Goal: Find contact information: Find contact information

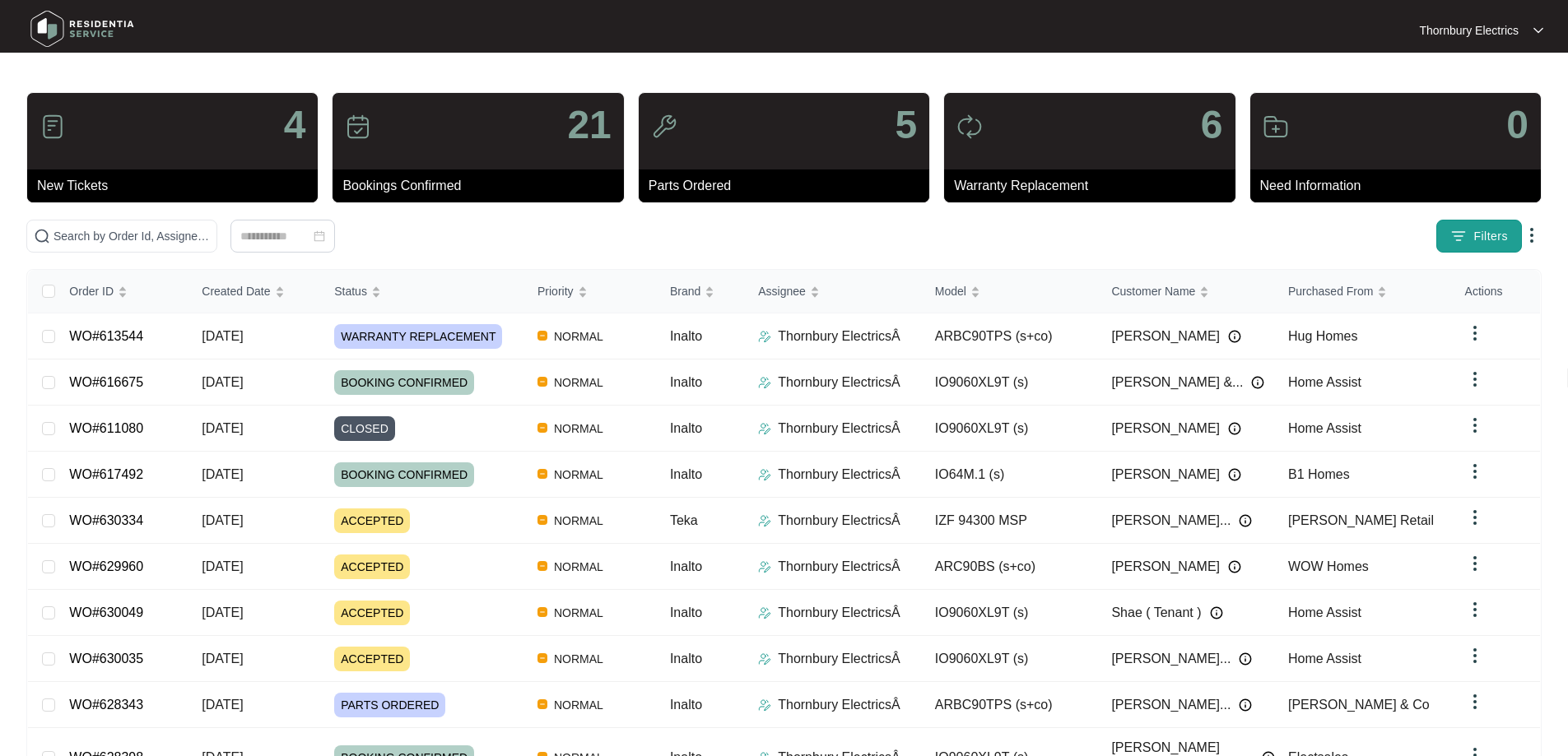
click at [1466, 237] on img "button" at bounding box center [1458, 236] width 16 height 16
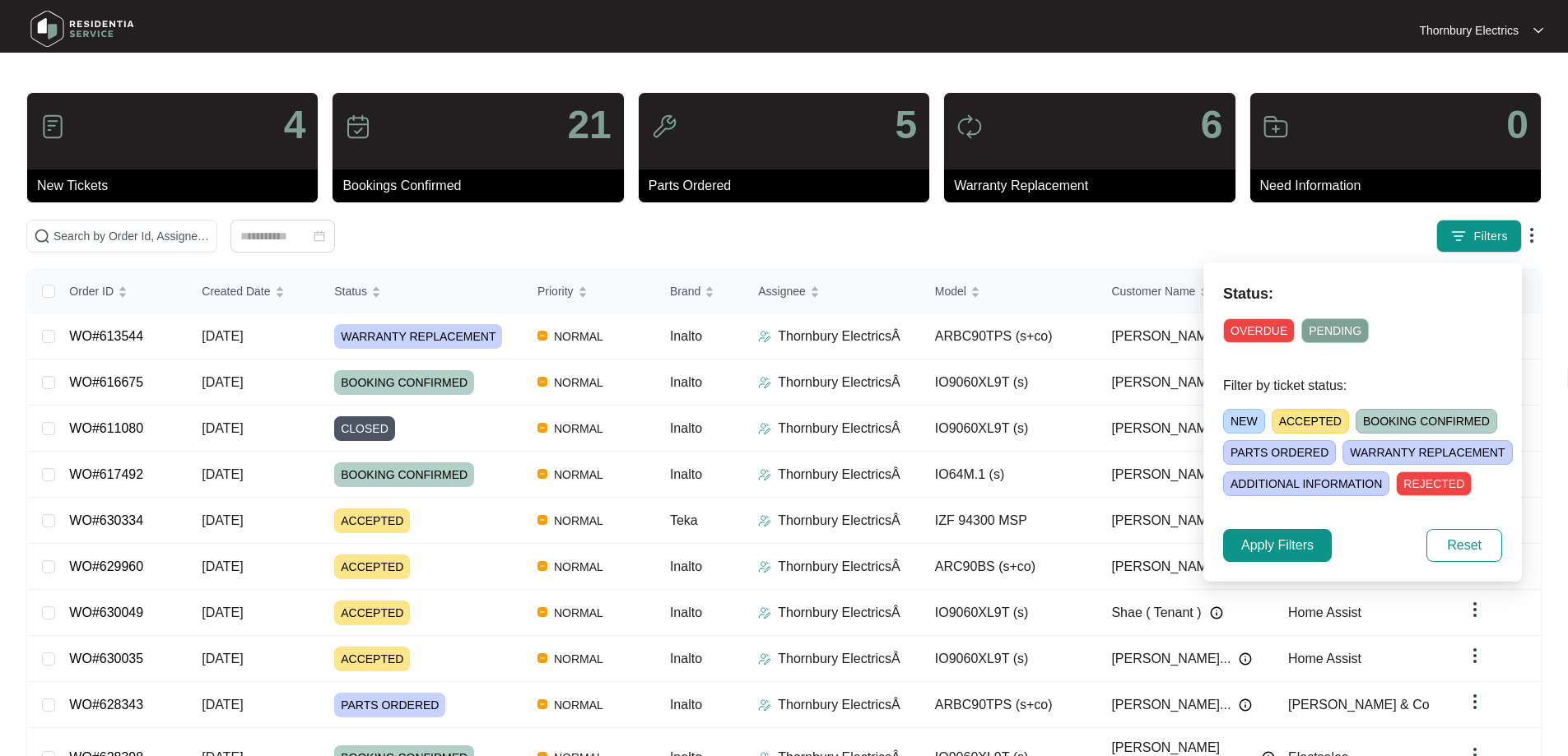
click at [1235, 417] on span "NEW" at bounding box center [1244, 421] width 42 height 24
click at [1270, 540] on span "Apply Filters" at bounding box center [1278, 545] width 72 height 20
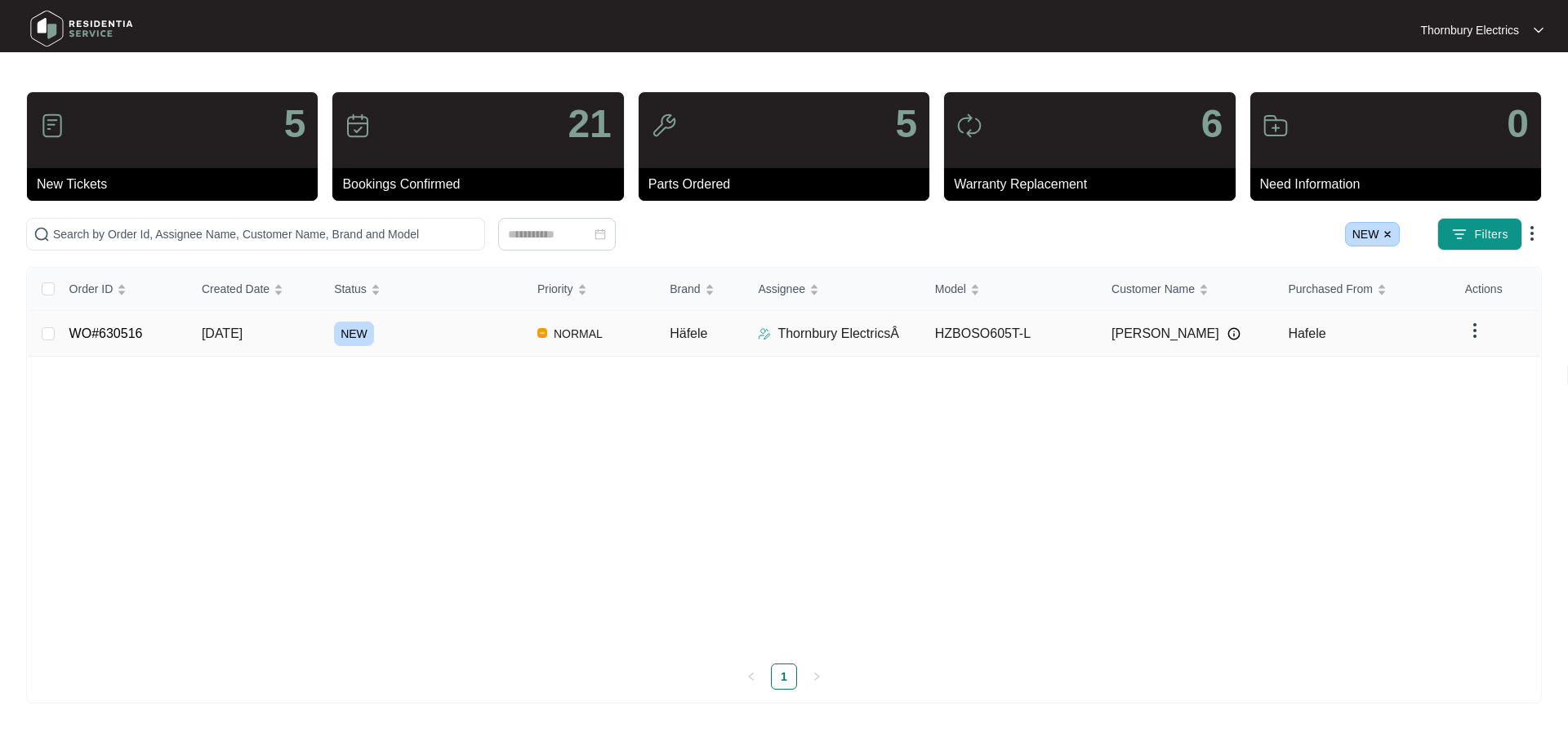
click at [128, 323] on td "WO#630516" at bounding box center [123, 333] width 132 height 46
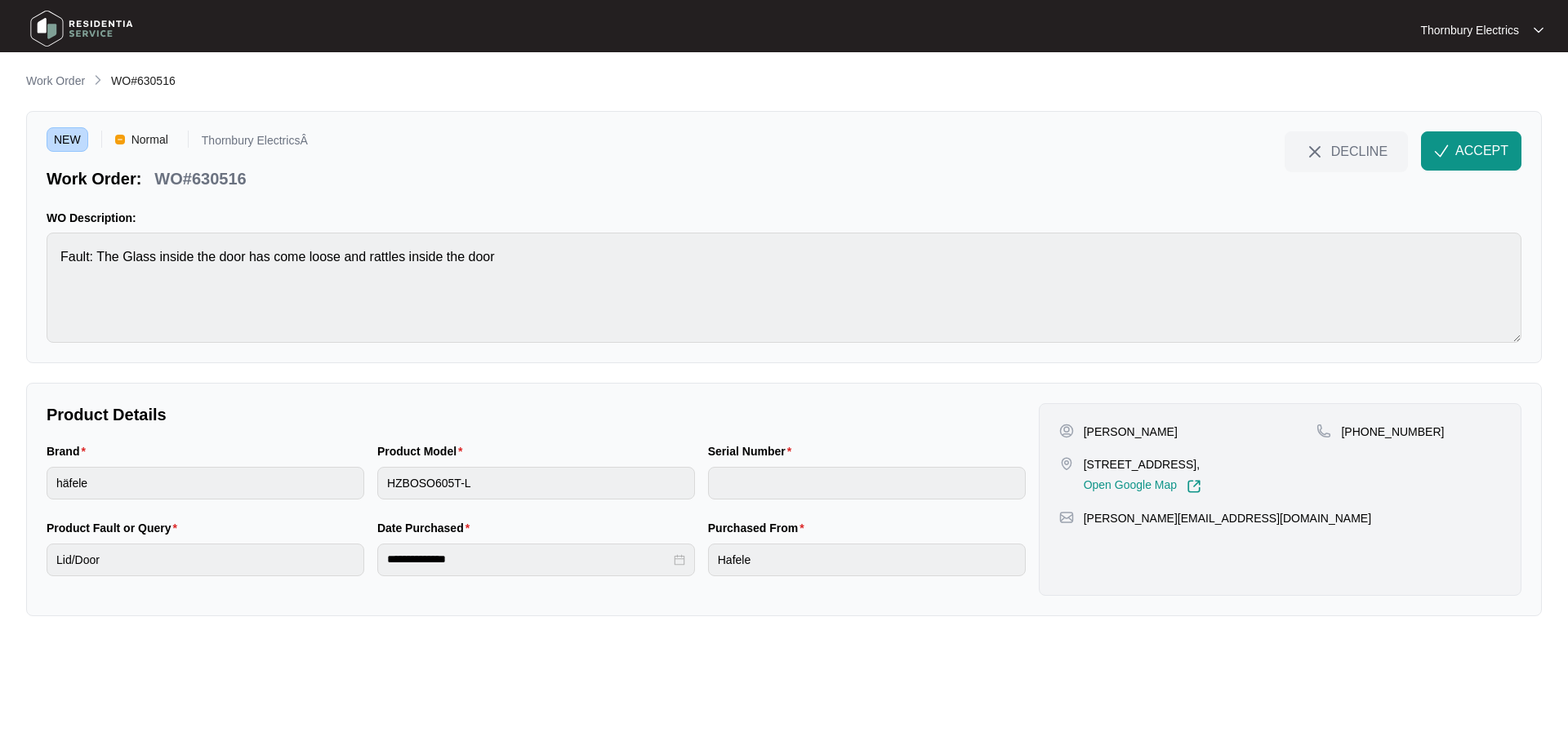
drag, startPoint x: 1114, startPoint y: 463, endPoint x: 1217, endPoint y: 472, distance: 103.4
click at [1201, 472] on p "[STREET_ADDRESS]," at bounding box center [1141, 464] width 117 height 16
copy p "[STREET_ADDRESS]"
click at [1448, 146] on img "button" at bounding box center [1441, 151] width 14 height 14
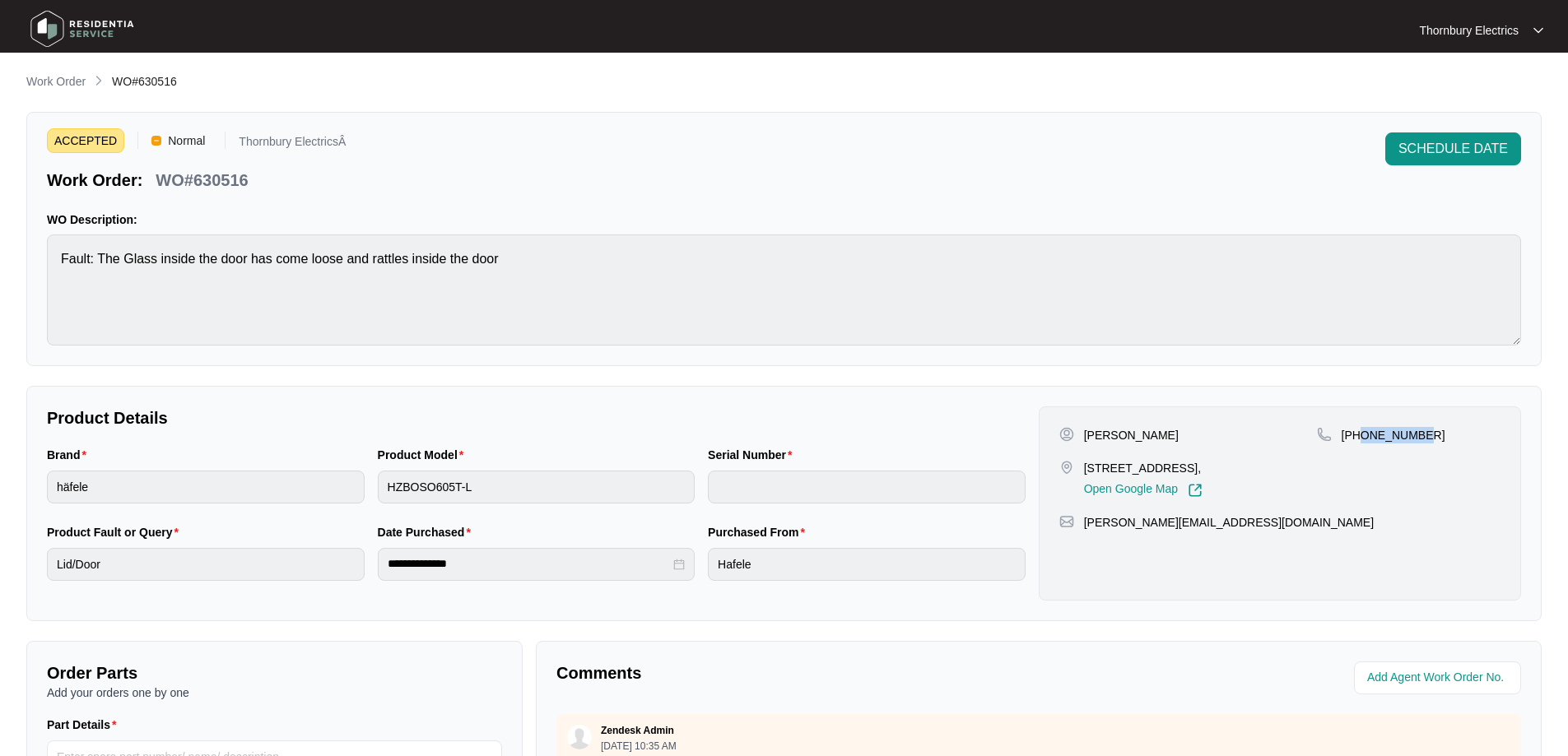
drag, startPoint x: 1416, startPoint y: 437, endPoint x: 1359, endPoint y: 445, distance: 57.6
click at [1359, 445] on div "[PHONE_NUMBER]" at bounding box center [1409, 462] width 184 height 71
click at [1101, 441] on p "[PERSON_NAME]" at bounding box center [1131, 435] width 95 height 16
copy p "[PERSON_NAME]"
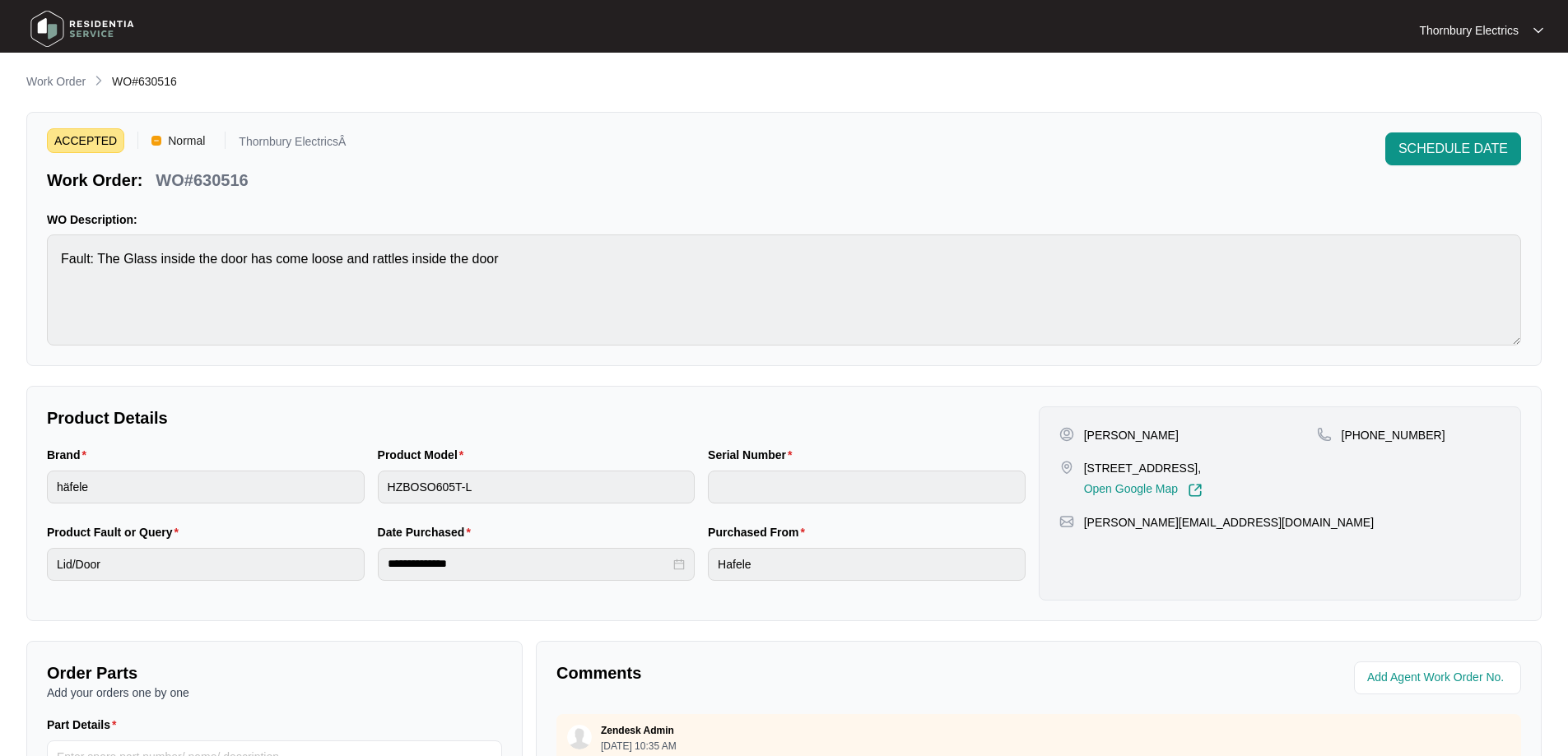
click at [232, 178] on p "WO#630516" at bounding box center [202, 180] width 92 height 23
copy p "630516"
drag, startPoint x: 1190, startPoint y: 517, endPoint x: 1252, endPoint y: 524, distance: 62.4
click at [1252, 523] on div "[PERSON_NAME][EMAIL_ADDRESS][DOMAIN_NAME]" at bounding box center [1279, 523] width 441 height 16
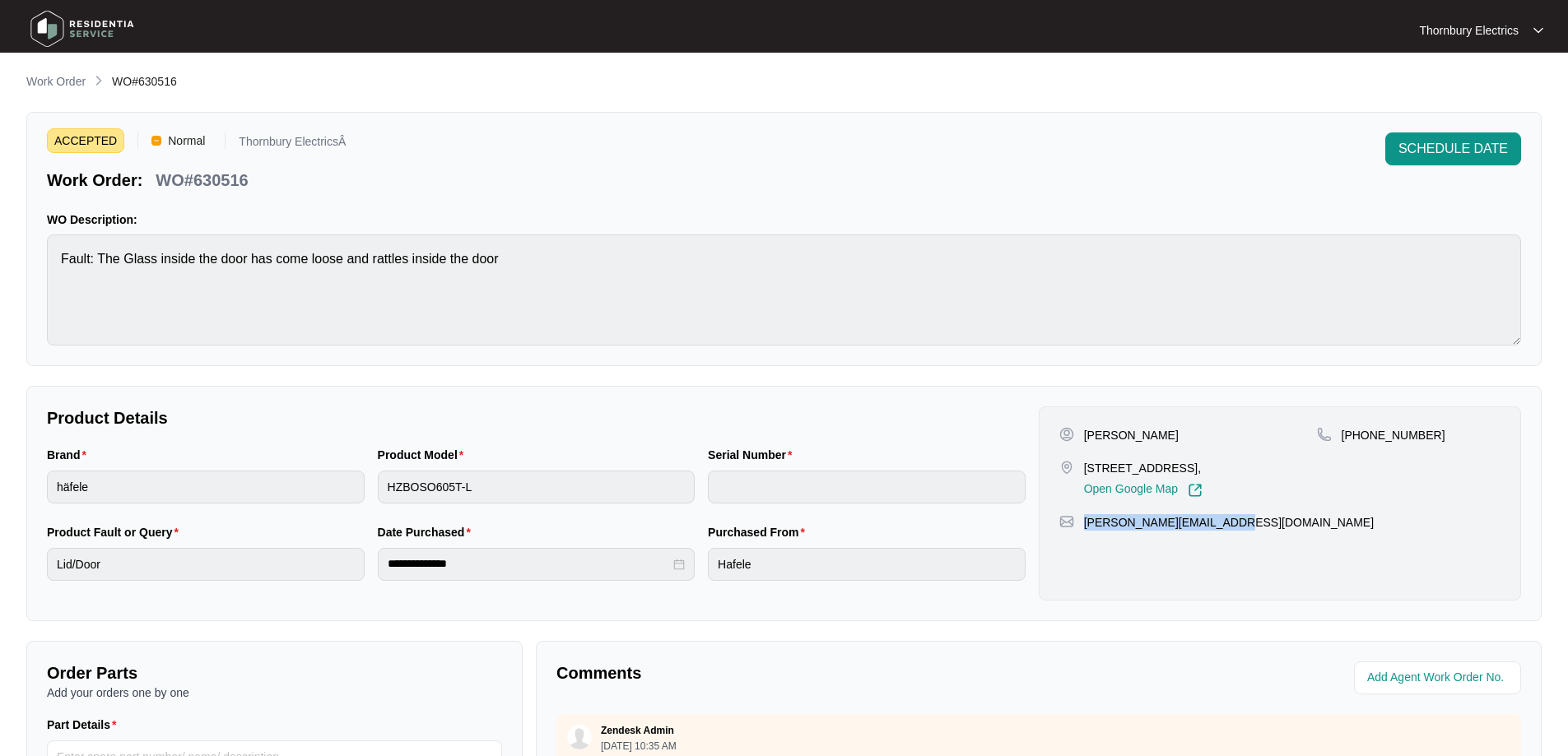
drag, startPoint x: 1243, startPoint y: 525, endPoint x: 1079, endPoint y: 533, distance: 164.2
click at [1079, 533] on div "[PERSON_NAME] [STREET_ADDRESS], Open Google Map [PHONE_NUMBER] [PERSON_NAME][EM…" at bounding box center [1279, 503] width 482 height 194
copy p "[PERSON_NAME][EMAIL_ADDRESS][DOMAIN_NAME]"
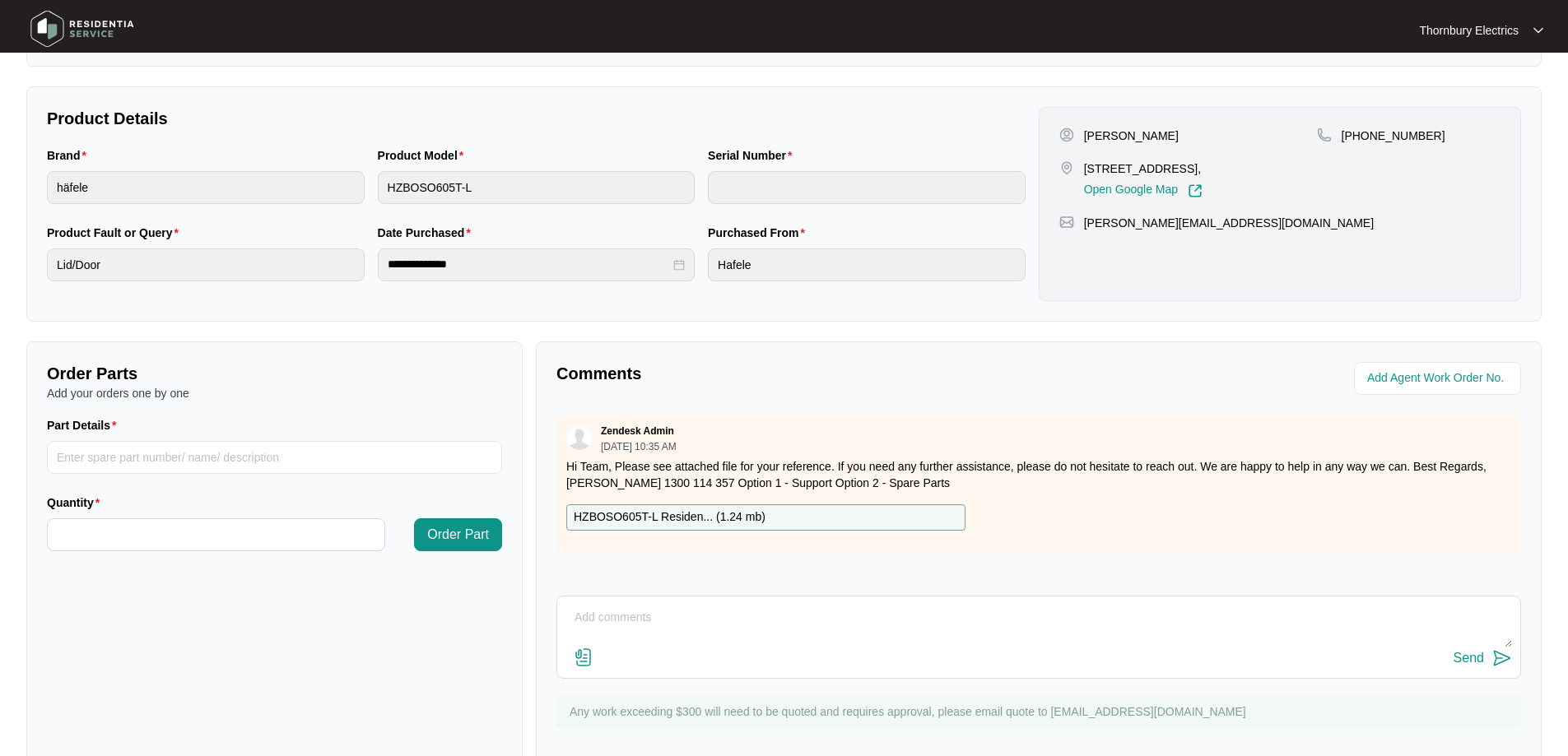
scroll to position [335, 0]
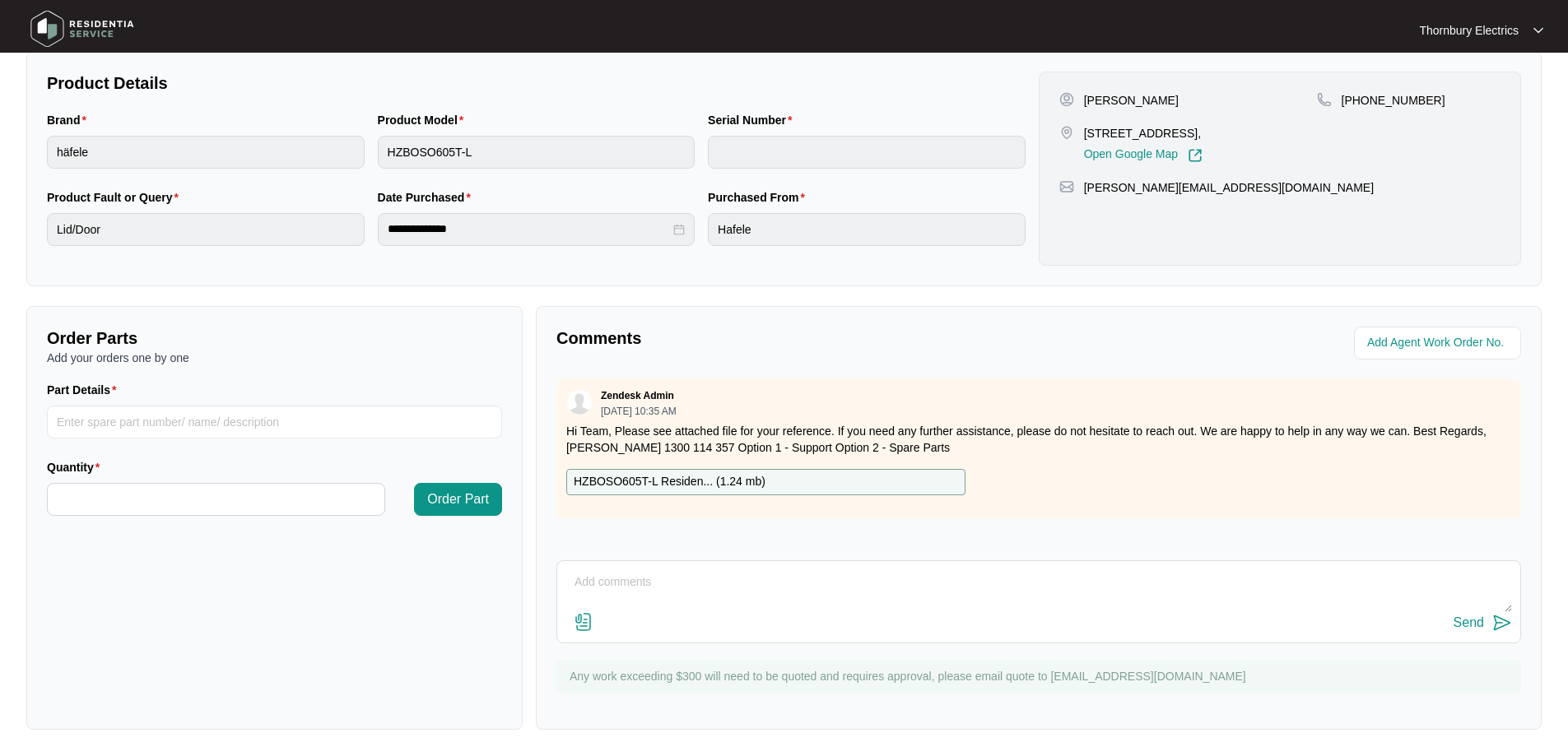
click at [701, 477] on p "HZBOSO605T-L Residen... ( 1.24 mb )" at bounding box center [669, 482] width 192 height 18
